Goal: Learn about a topic

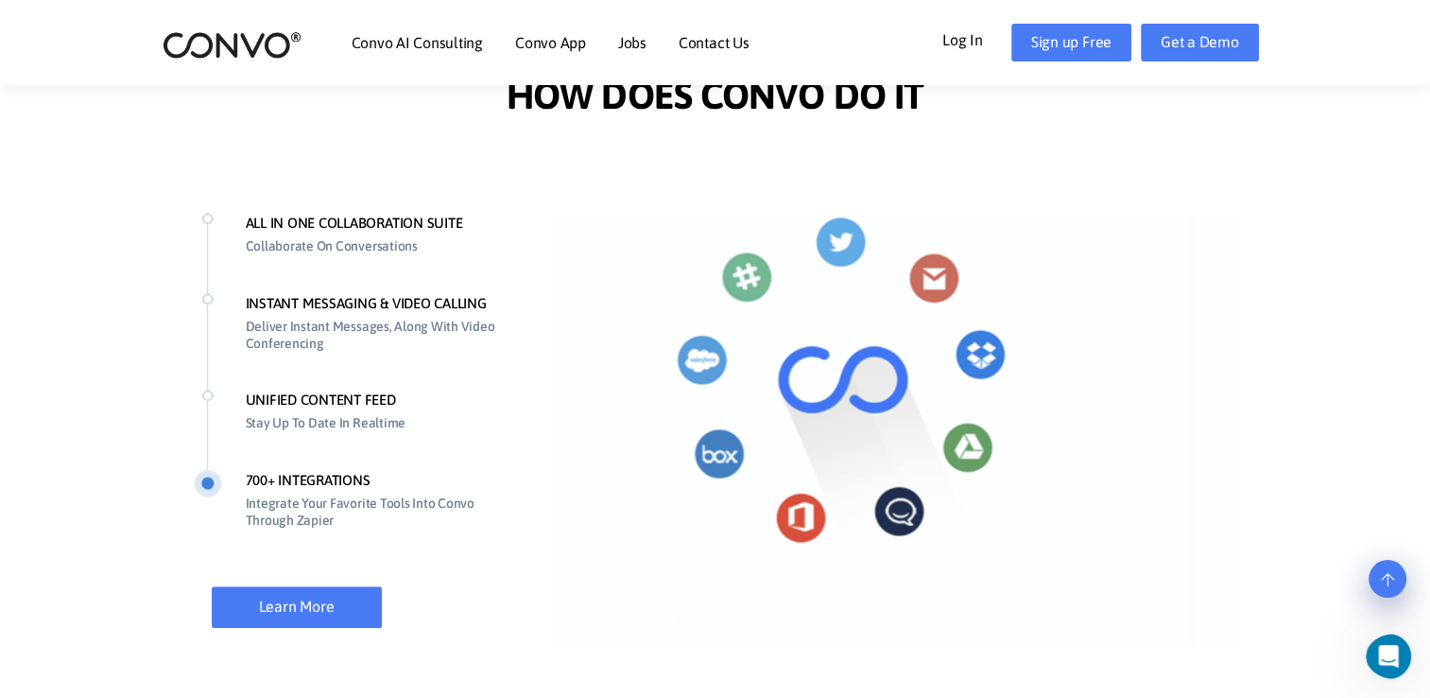
scroll to position [1385, 0]
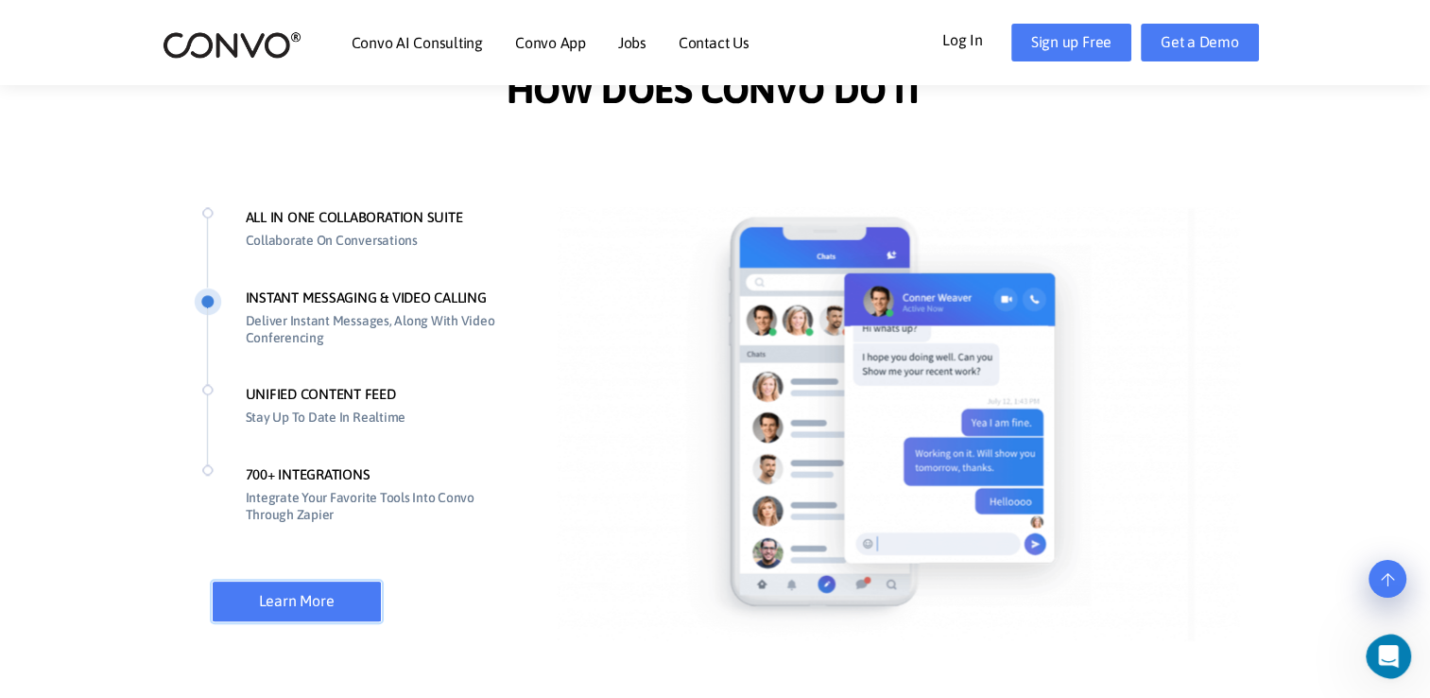
click at [306, 599] on link "Learn More" at bounding box center [297, 602] width 170 height 42
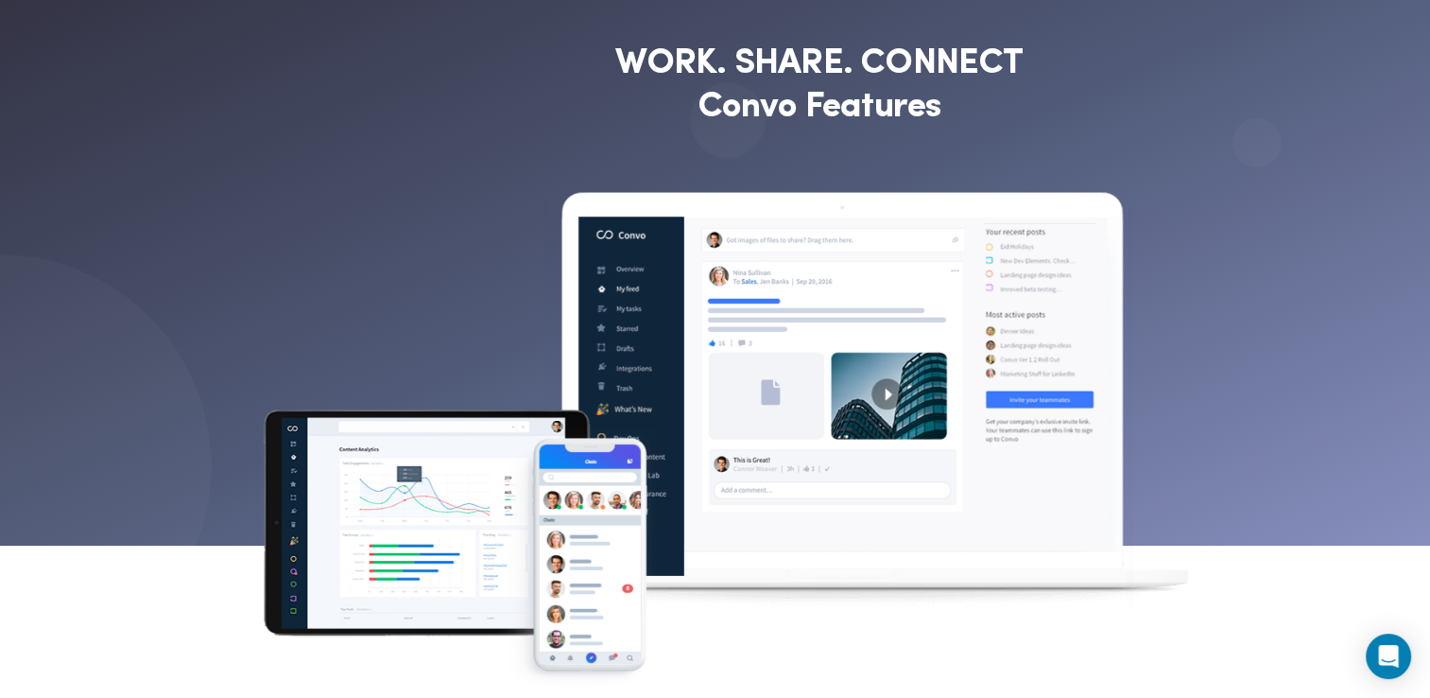
scroll to position [68, 0]
